Goal: Communication & Community: Answer question/provide support

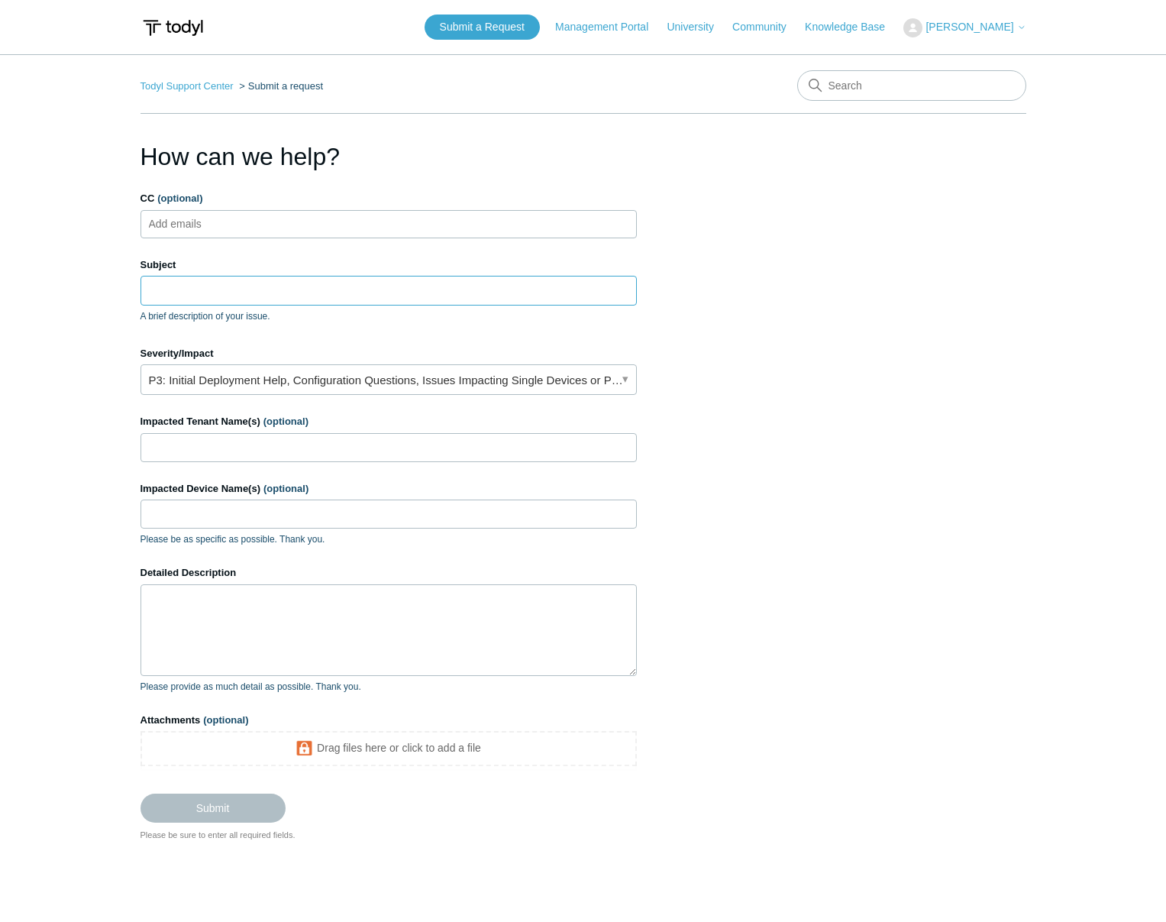
click at [218, 292] on input "Subject" at bounding box center [388, 290] width 496 height 29
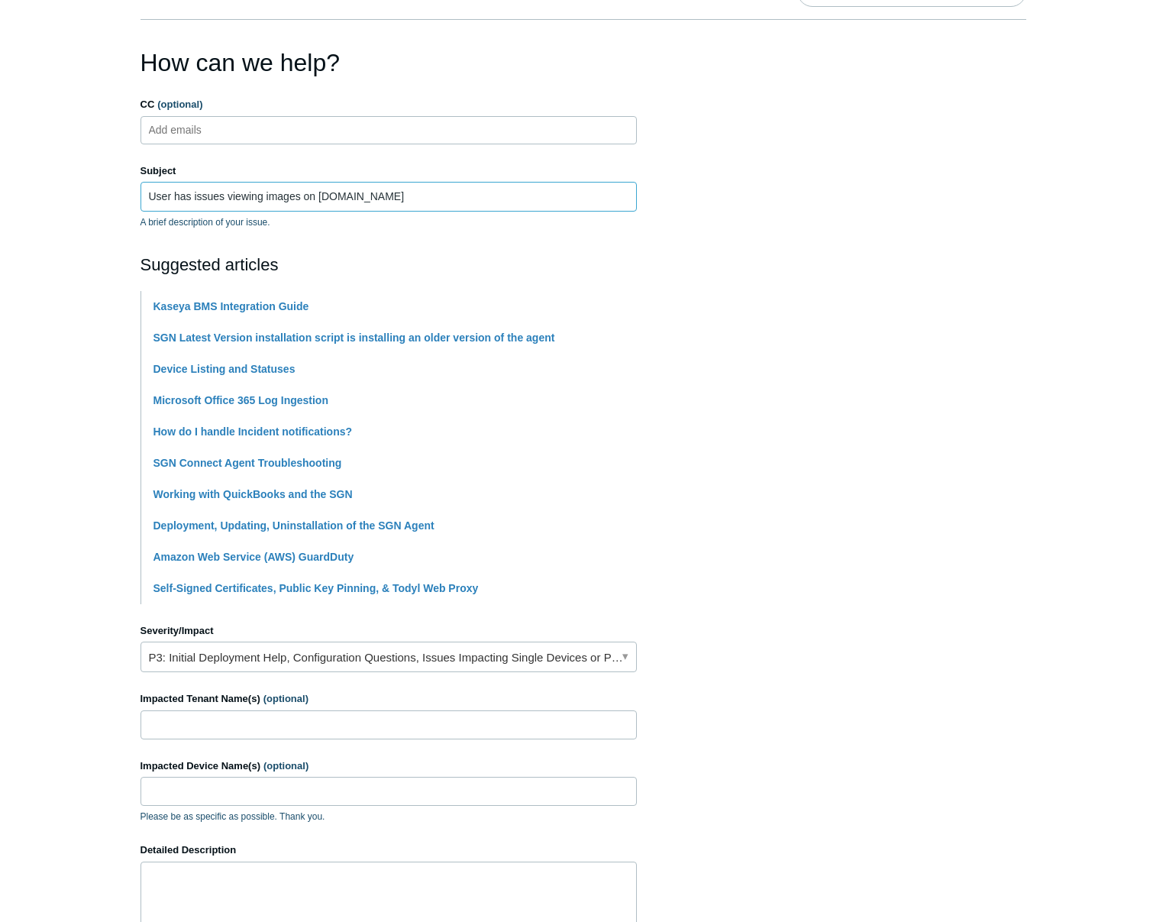
scroll to position [99, 0]
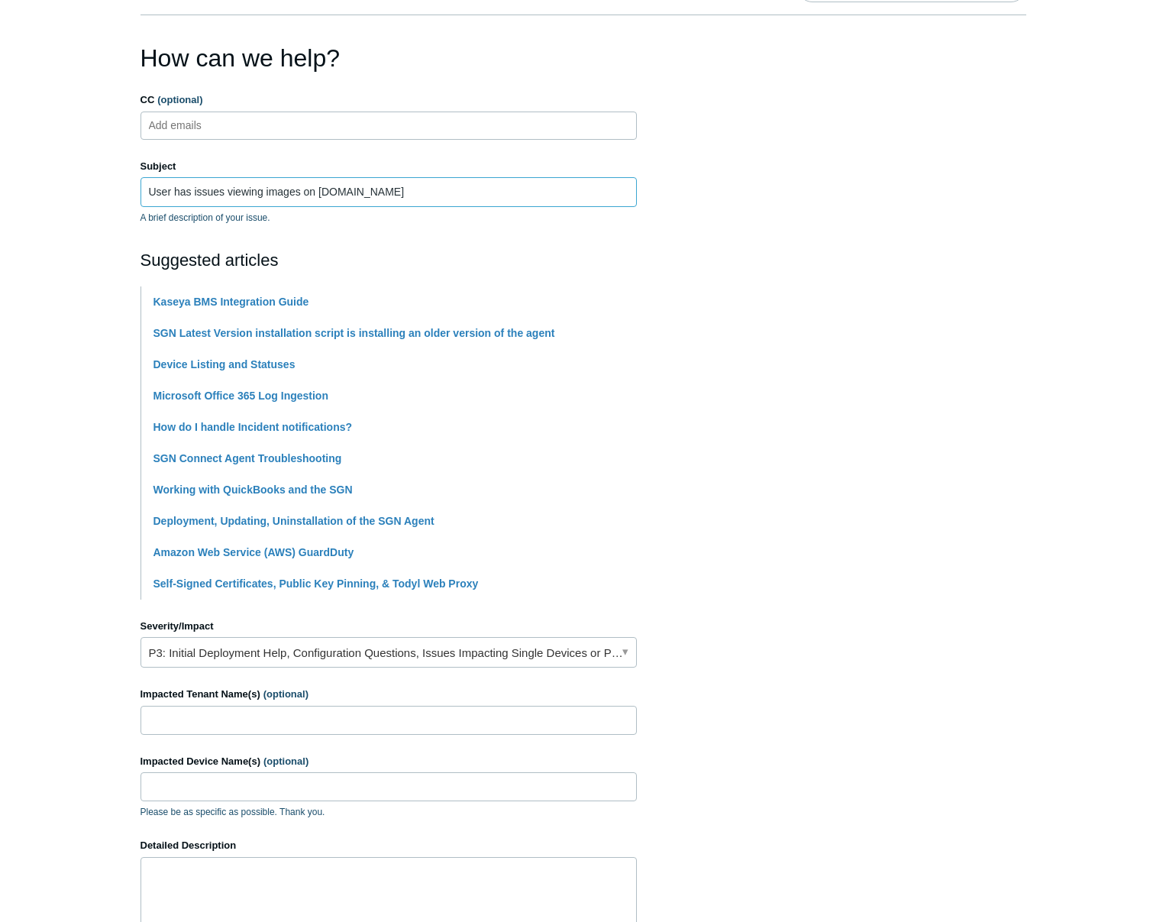
type input "User has issues viewing images on [DOMAIN_NAME]"
click at [558, 725] on input "Impacted Tenant Name(s) (optional)" at bounding box center [388, 720] width 496 height 29
type input "[PERSON_NAME] [PERSON_NAME]"
type input "MacbookPro"
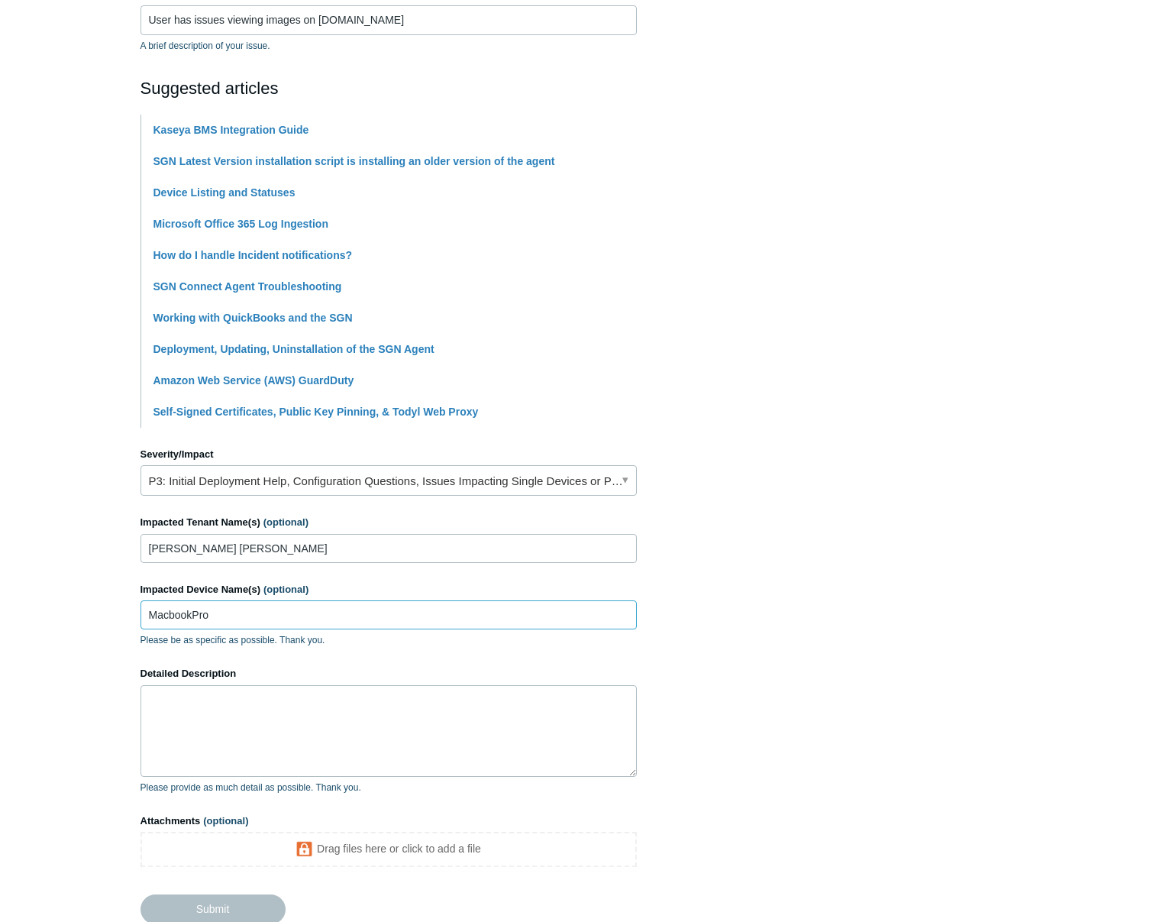
scroll to position [397, 0]
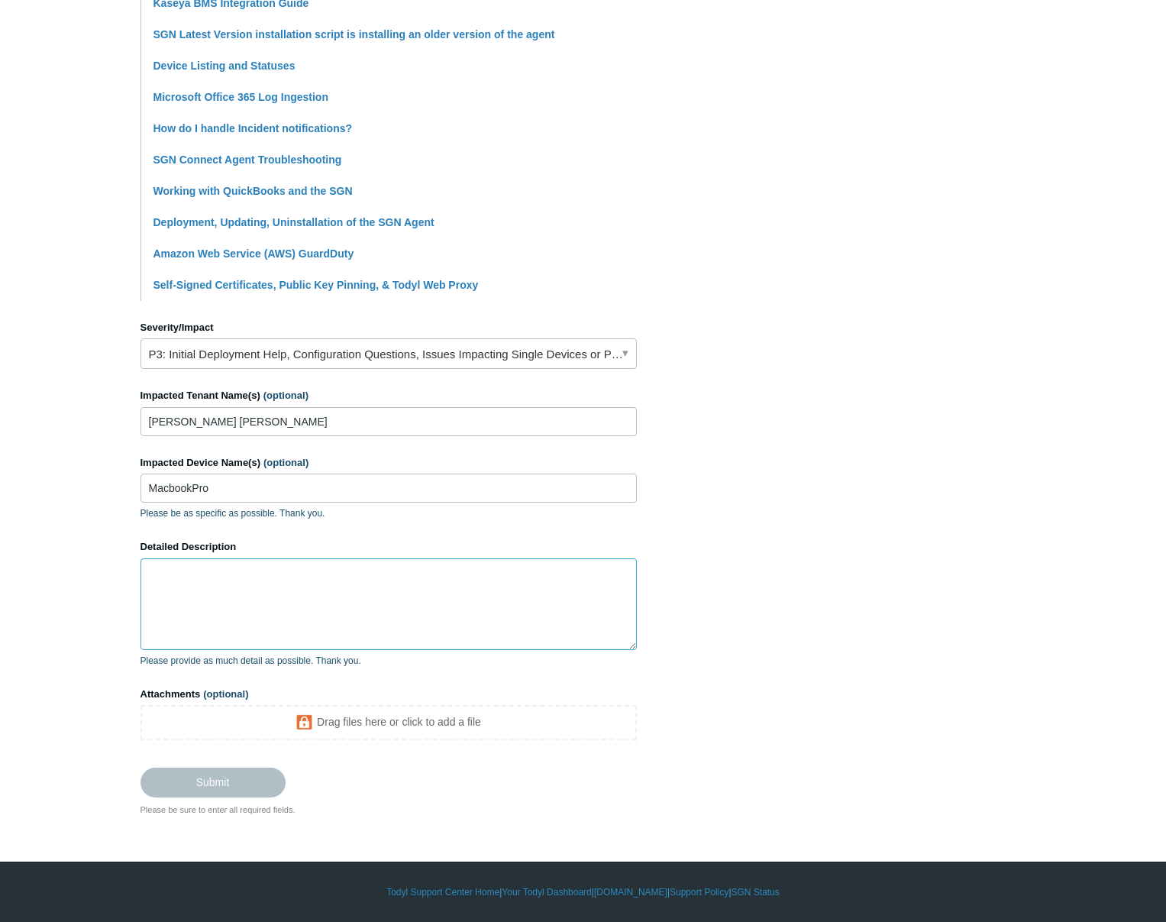
click at [357, 597] on textarea "Detailed Description" at bounding box center [388, 604] width 496 height 92
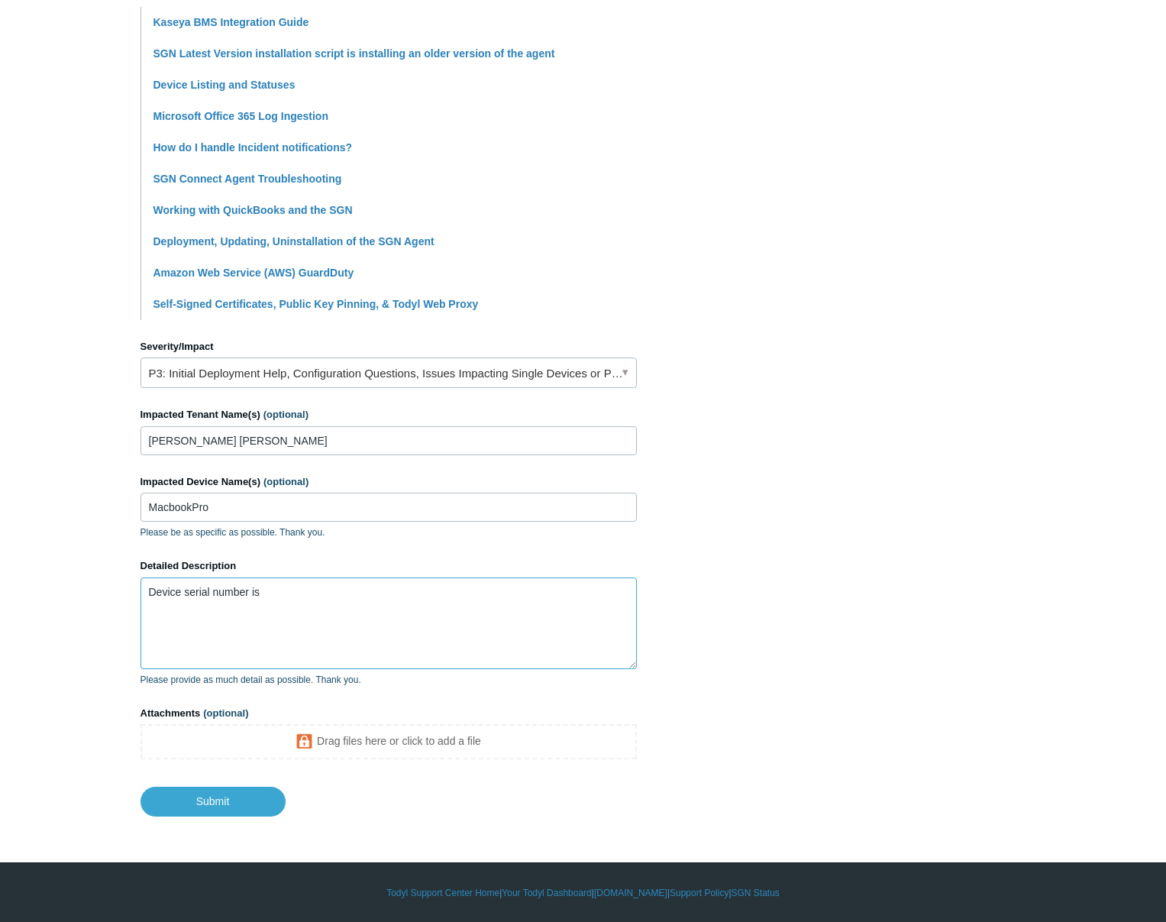
paste textarea "CFWCG6XKGD"
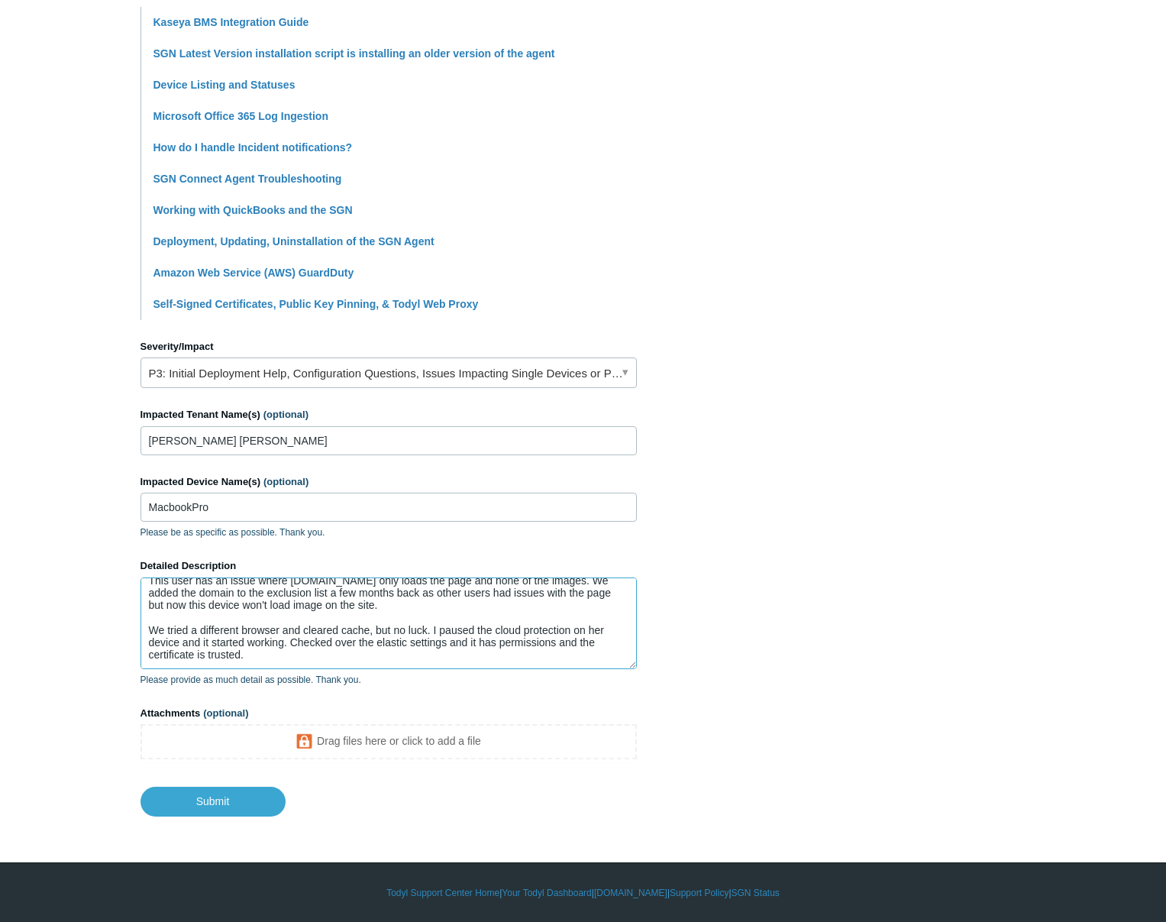
scroll to position [53, 0]
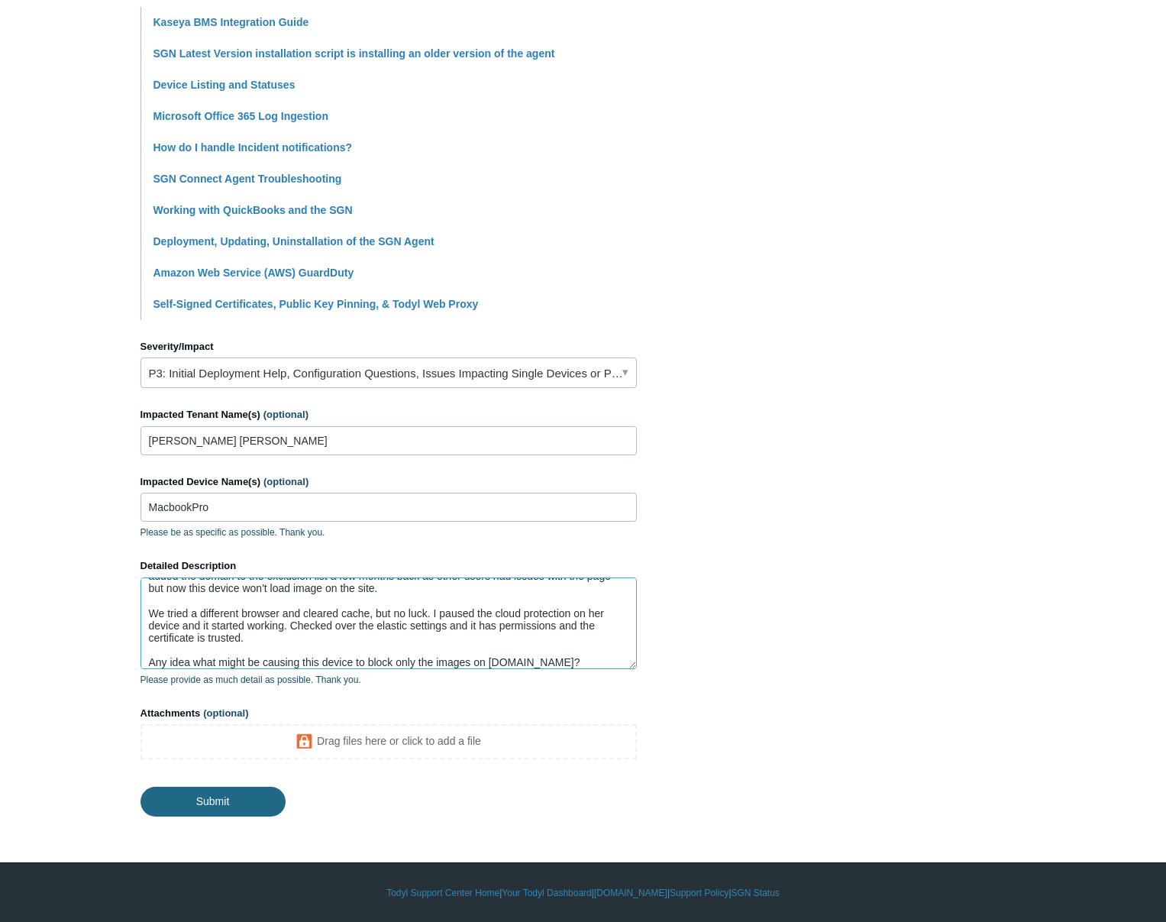
type textarea "Device serial number is CFWCG6XKGD if that helps This user has an issue where N…"
click at [212, 804] on input "Submit" at bounding box center [212, 801] width 145 height 31
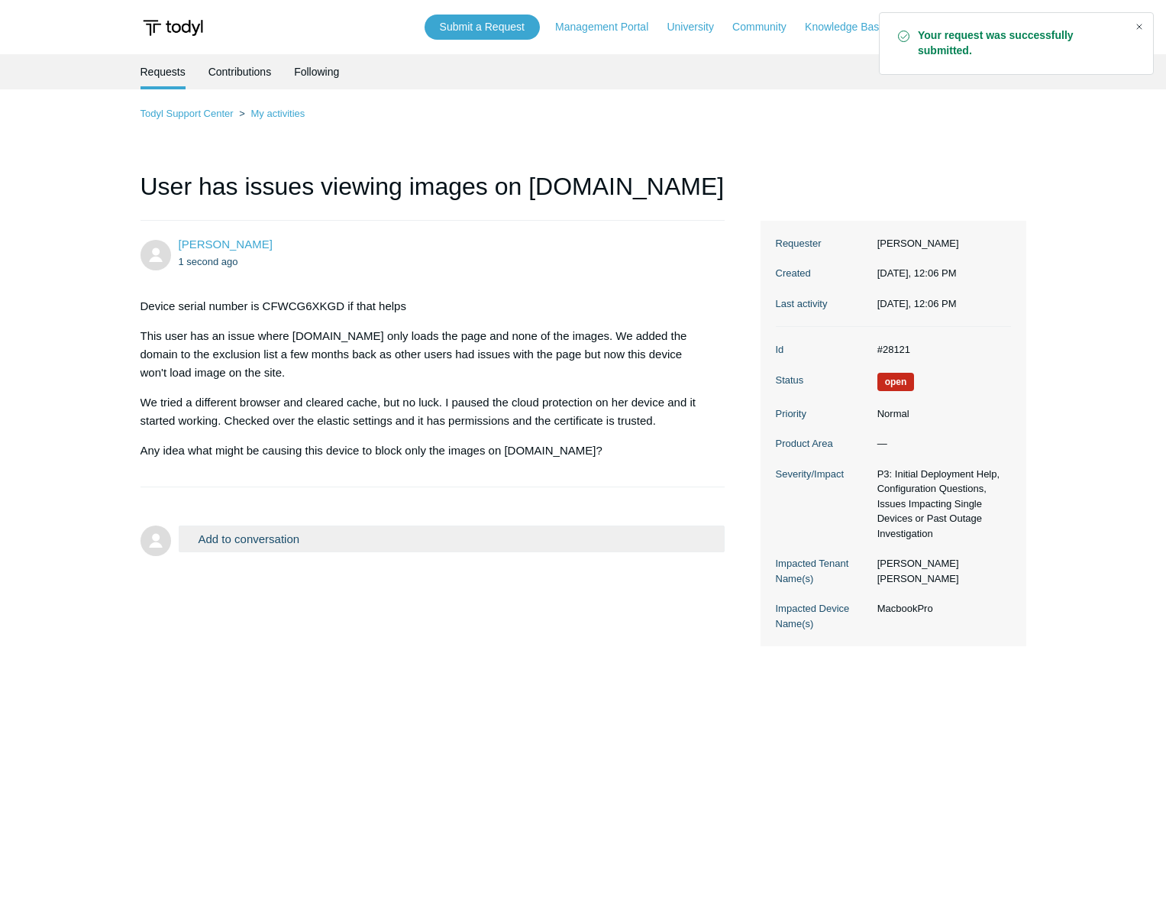
click at [1142, 28] on div "Close" at bounding box center [1139, 26] width 21 height 21
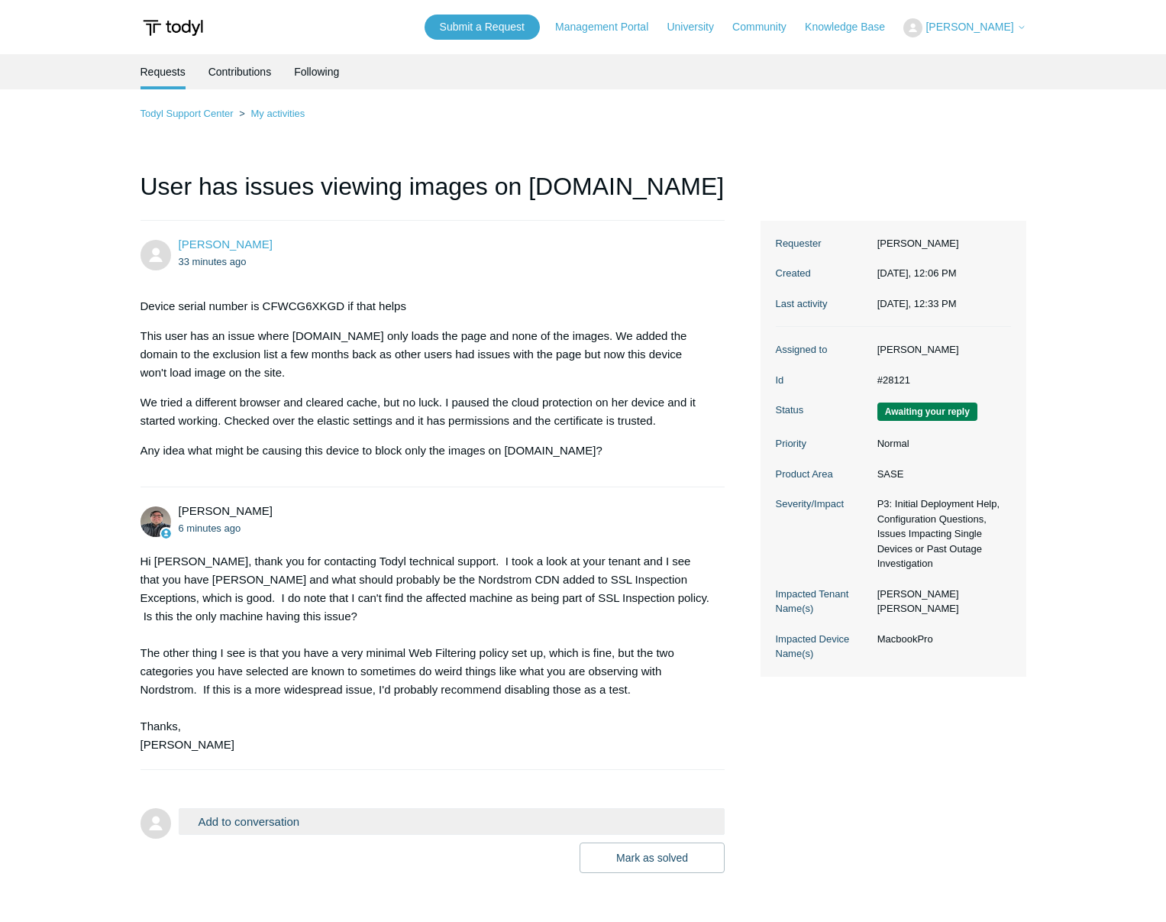
click at [363, 830] on button "Add to conversation" at bounding box center [452, 821] width 547 height 27
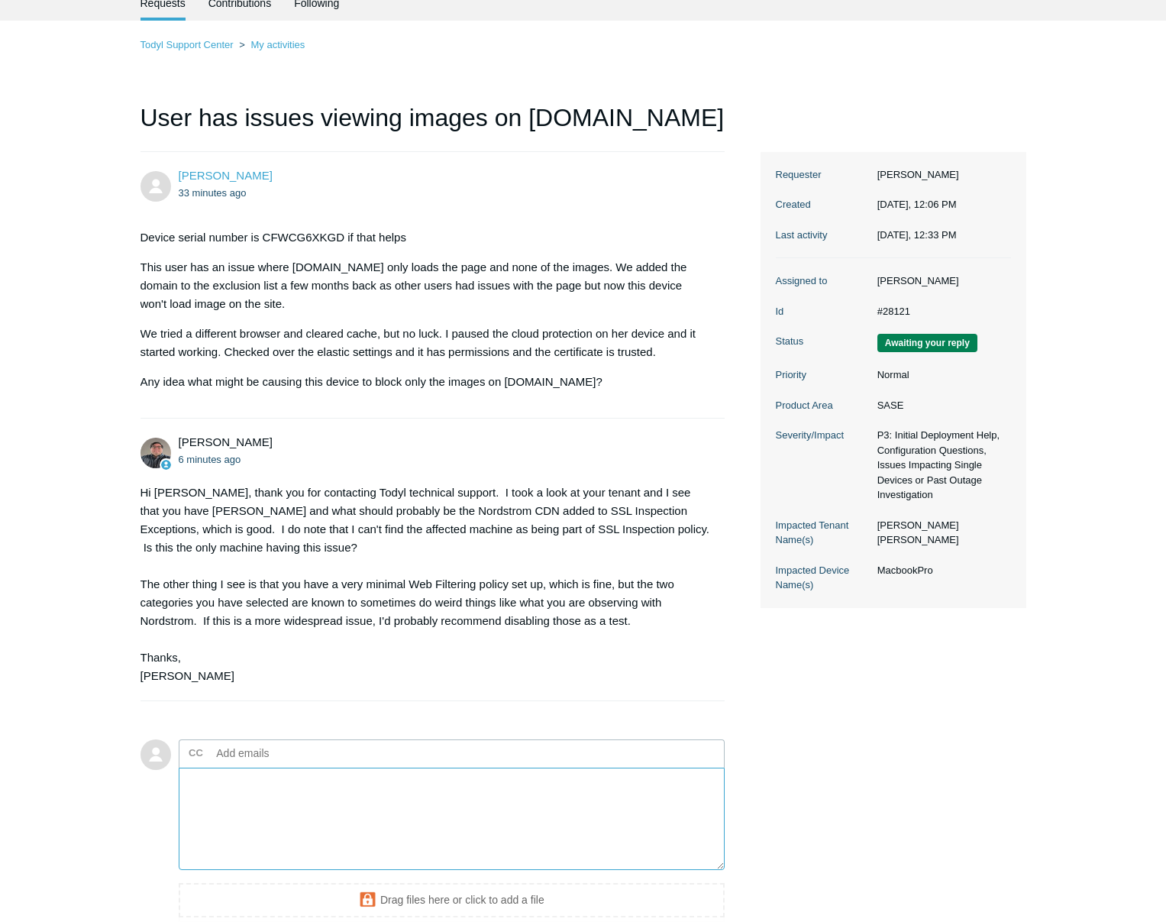
scroll to position [82, 0]
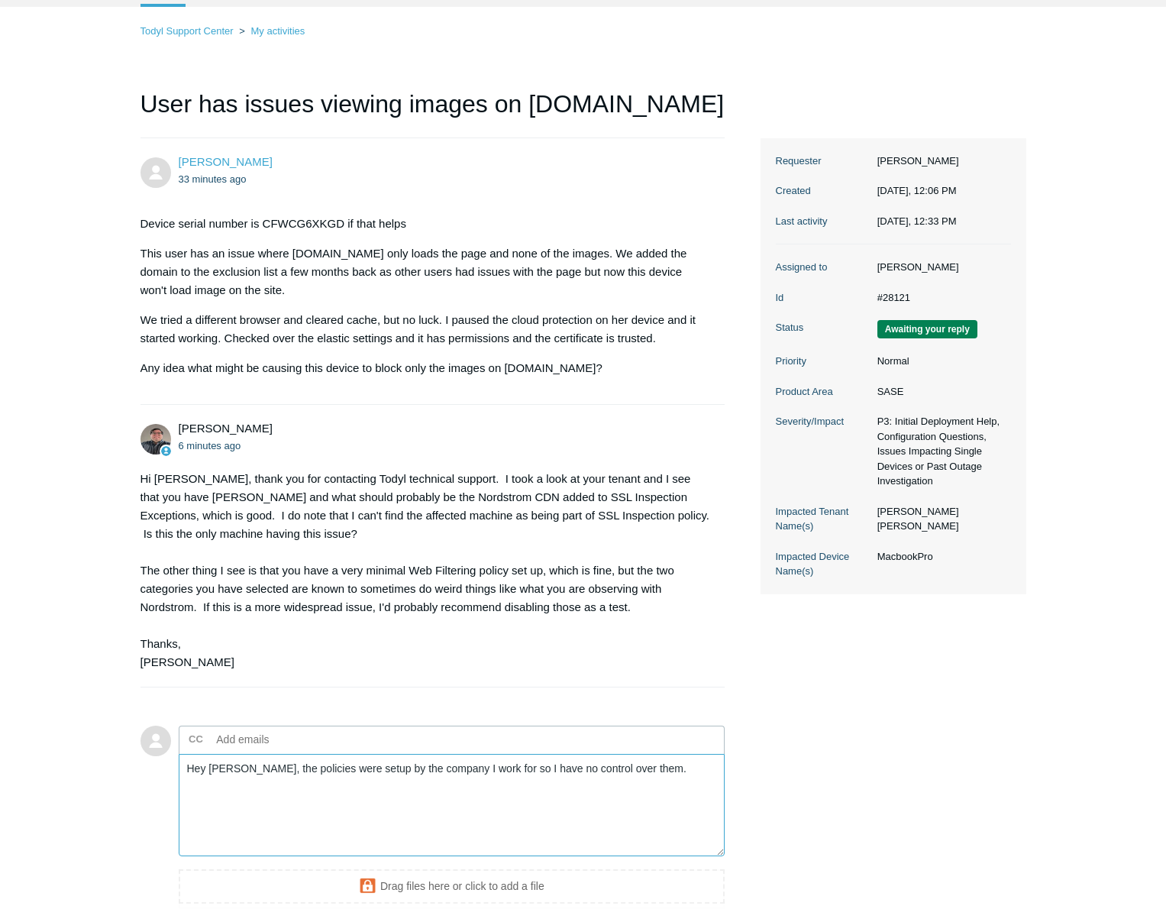
click at [637, 783] on textarea "Hey Matt, the policies were setup by the company I work for so I have no contro…" at bounding box center [452, 805] width 547 height 103
click at [706, 781] on textarea "Hey Matt, the policies were setup by the company I work for so I have no contro…" at bounding box center [452, 805] width 547 height 103
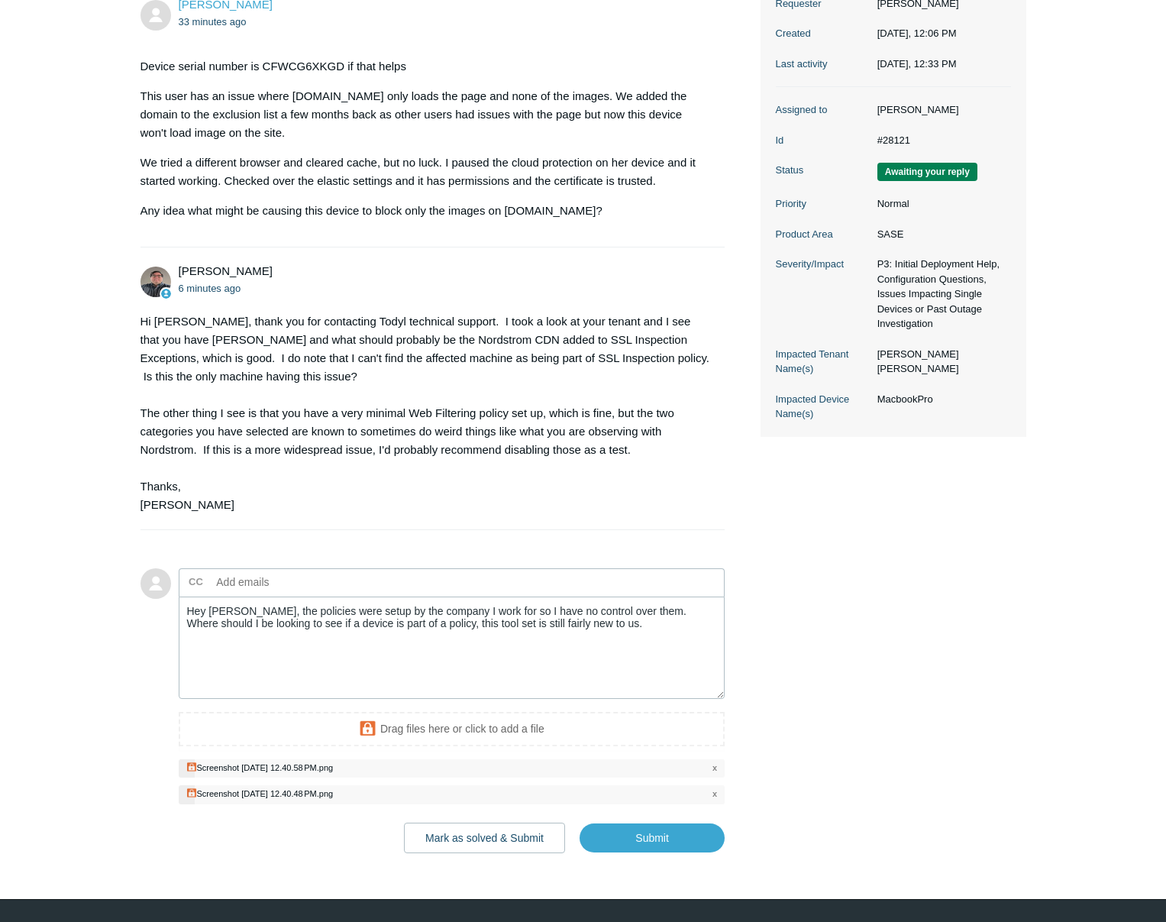
scroll to position [276, 0]
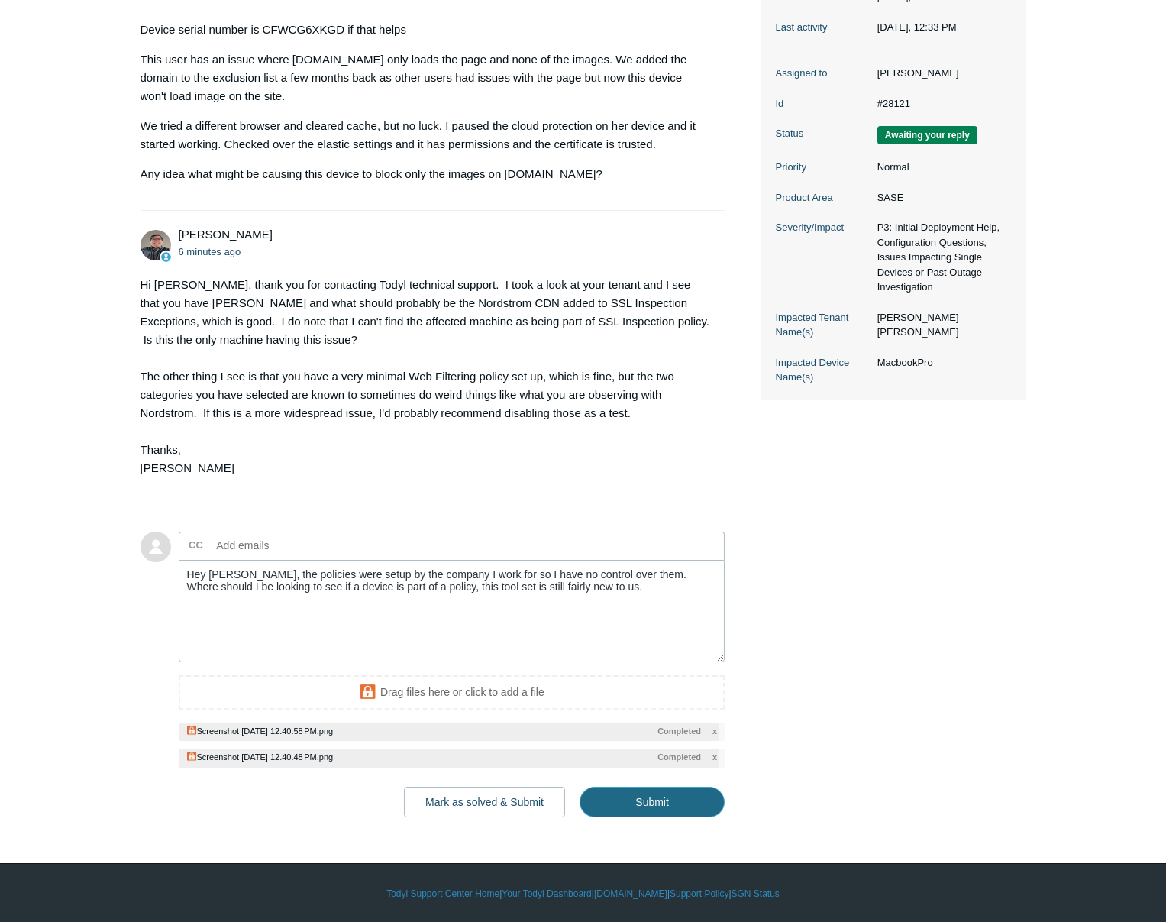
click at [680, 794] on input "Submit" at bounding box center [652, 801] width 145 height 31
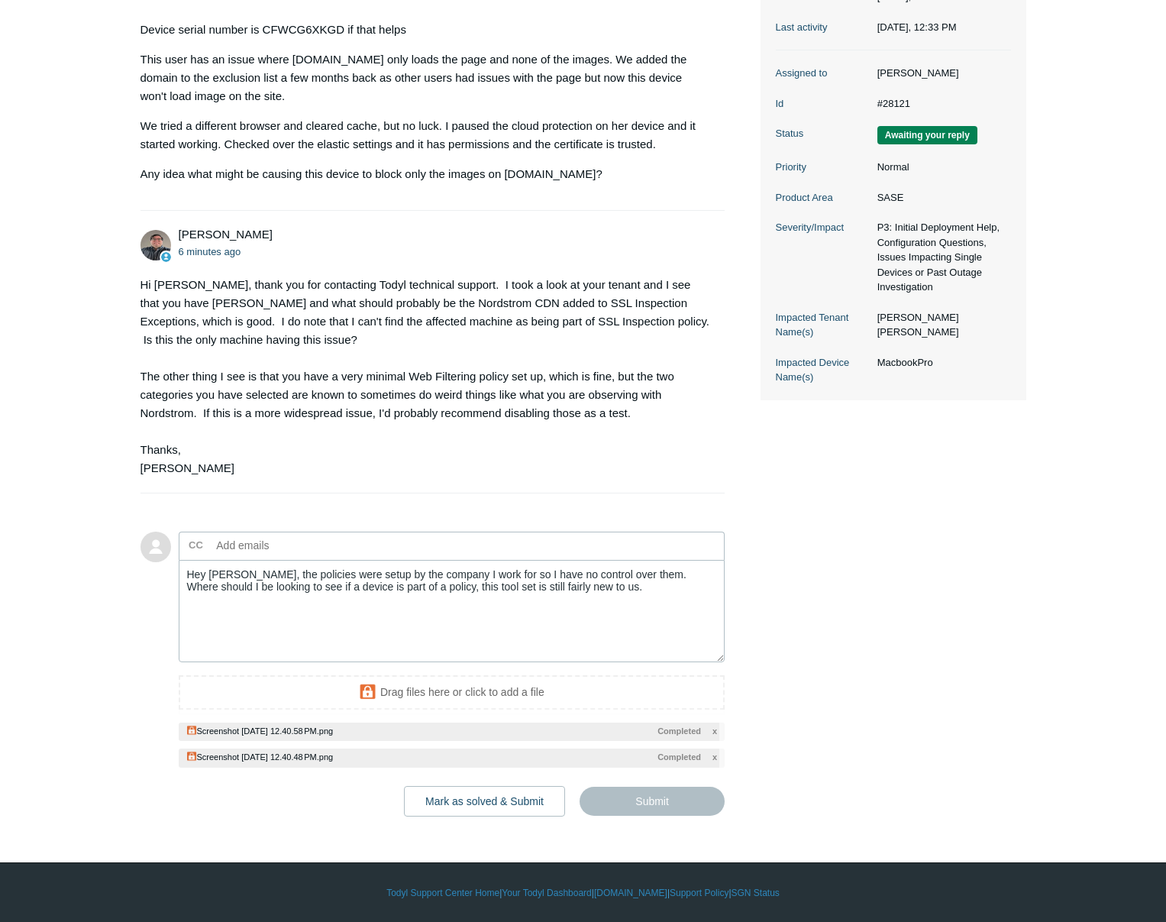
type textarea "Hey Matt, the policies were setup by the company I work for so I have no contro…"
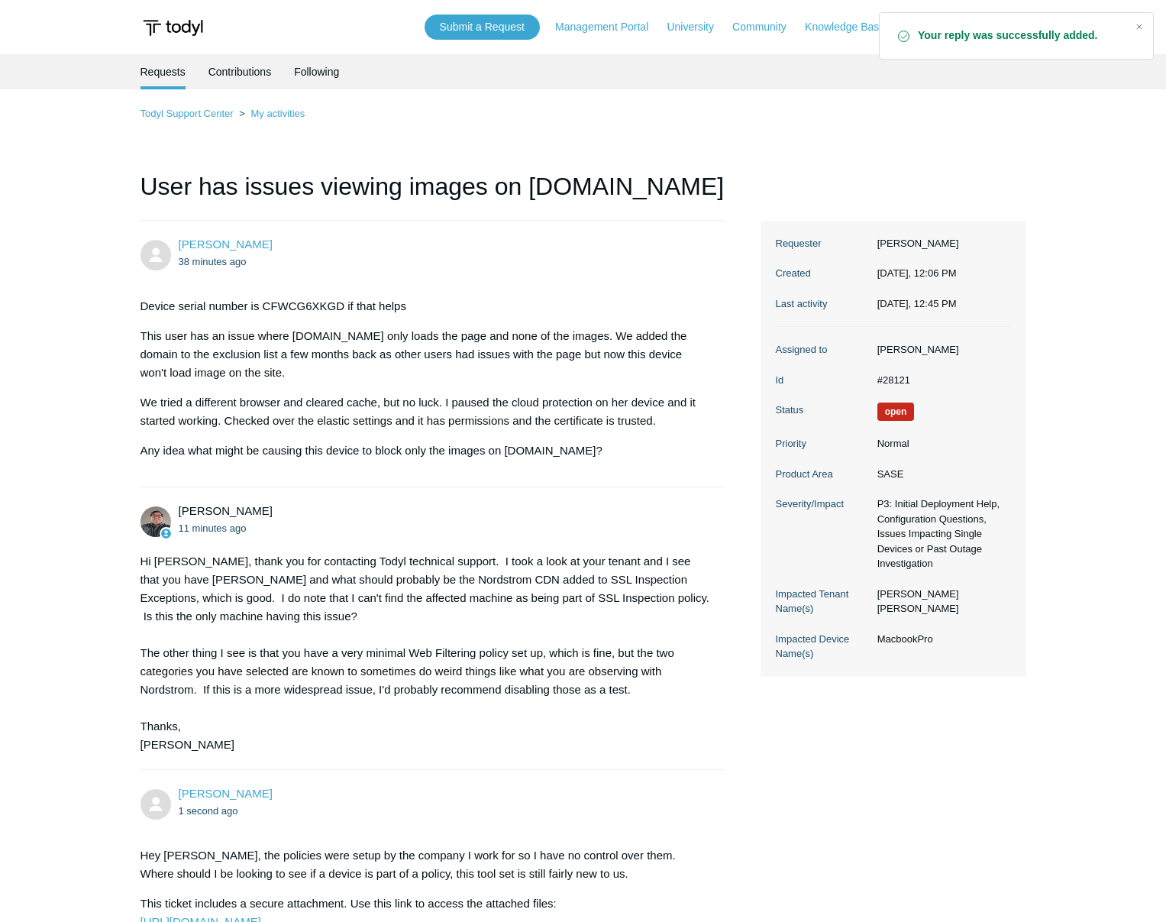
scroll to position [283, 0]
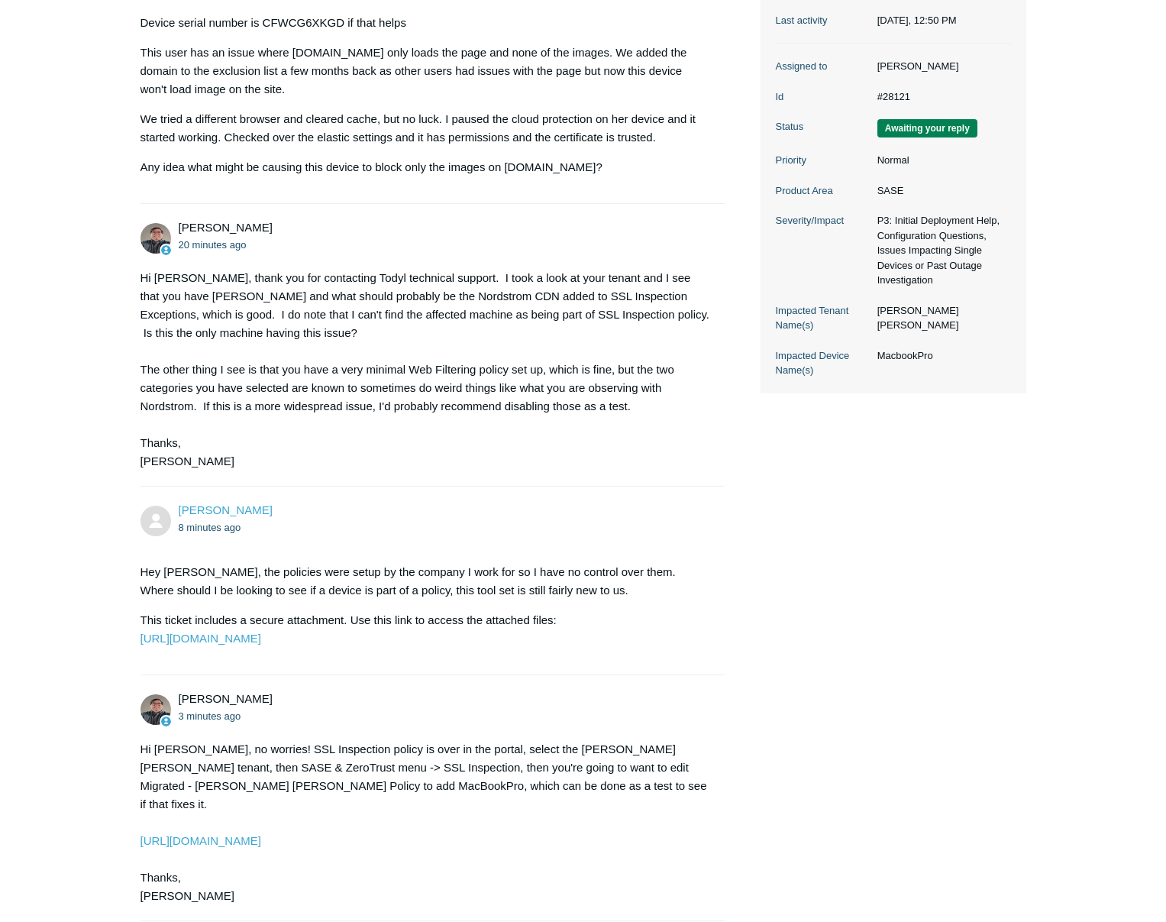
scroll to position [511, 0]
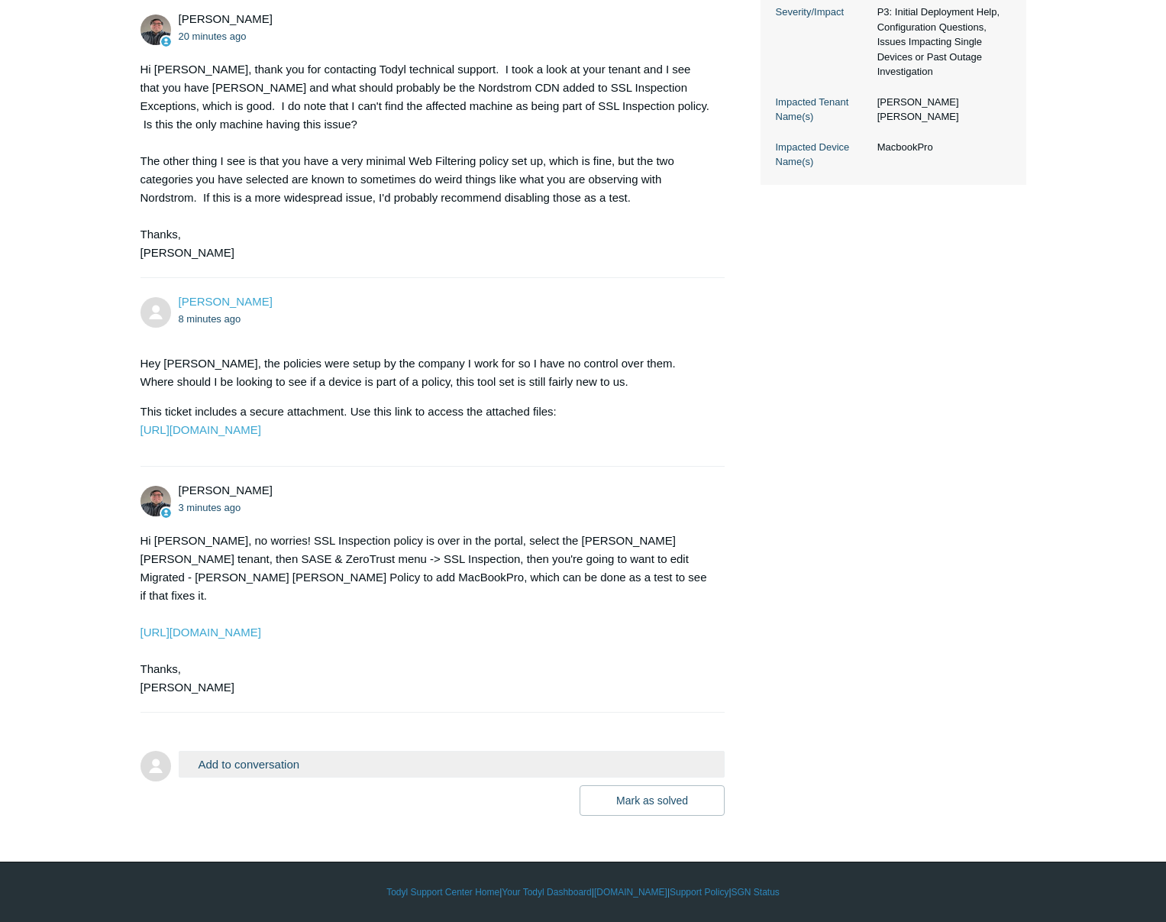
click at [260, 767] on button "Add to conversation" at bounding box center [452, 764] width 547 height 27
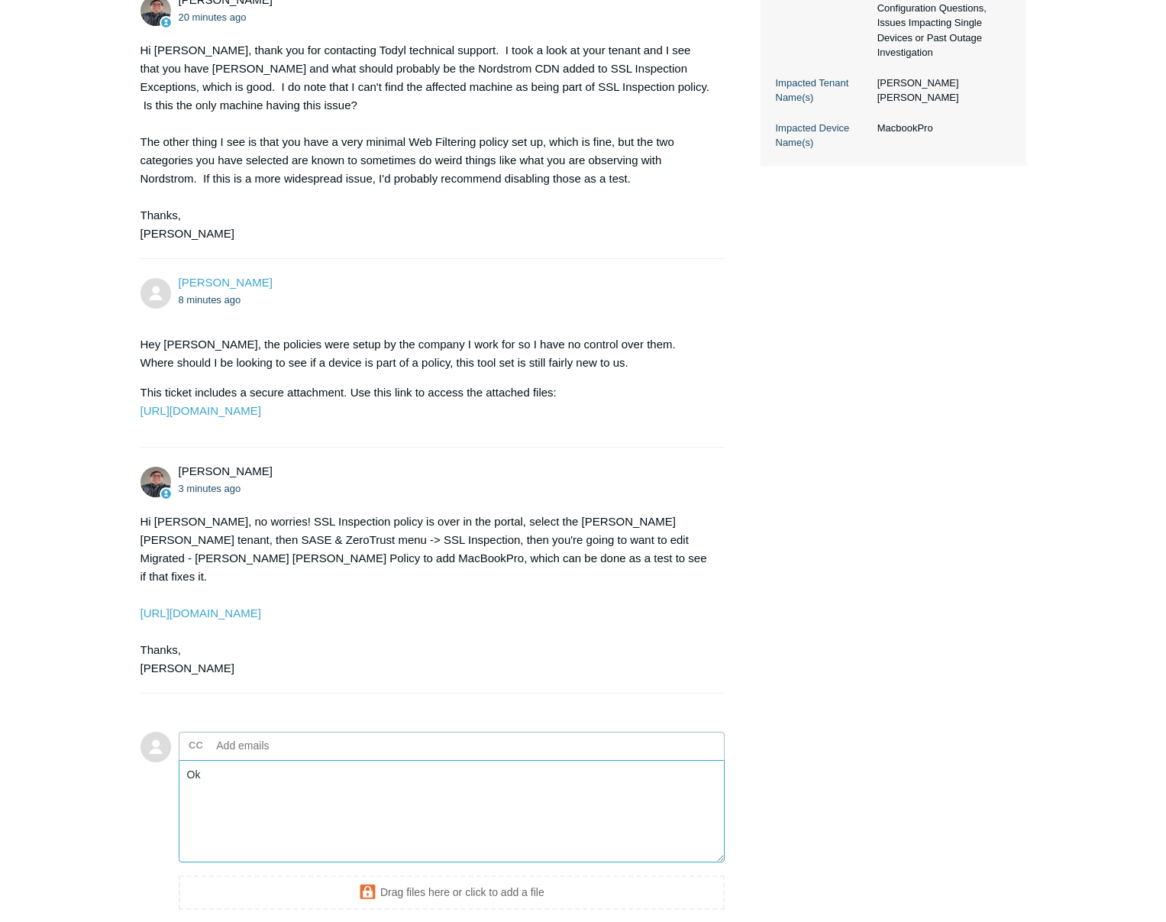
type textarea "O"
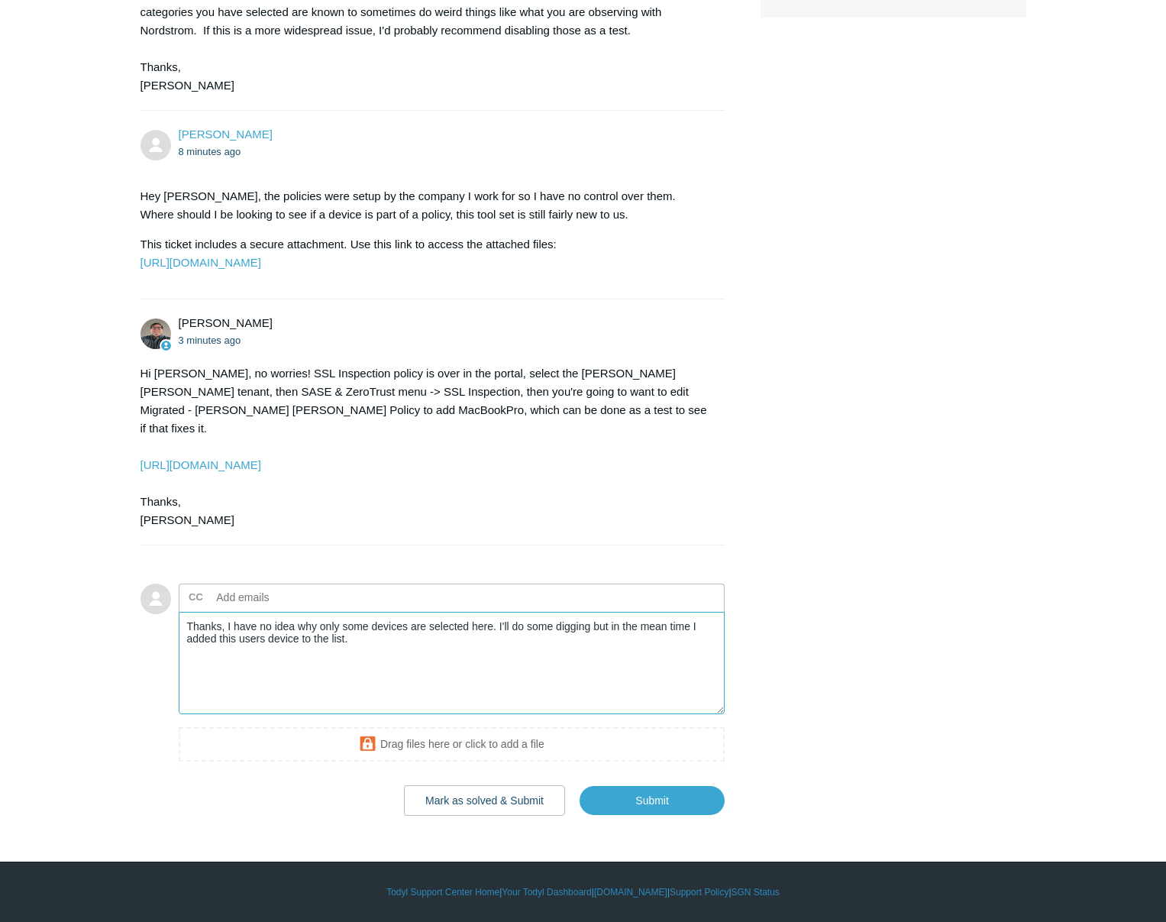
scroll to position [677, 0]
type textarea "Thanks, I have no idea why only some devices are selected here. I'll do some di…"
click at [690, 800] on input "Submit" at bounding box center [652, 800] width 145 height 31
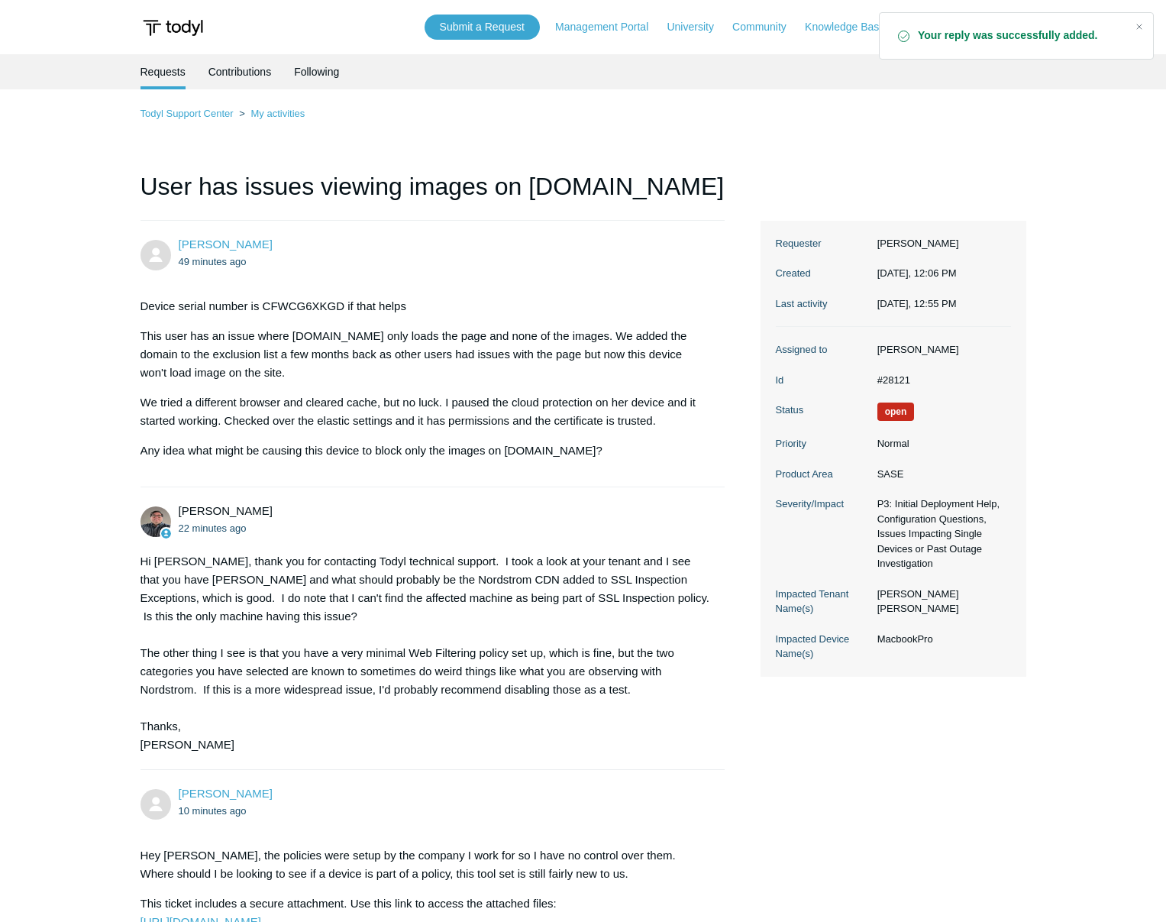
scroll to position [651, 0]
